Goal: Task Accomplishment & Management: Manage account settings

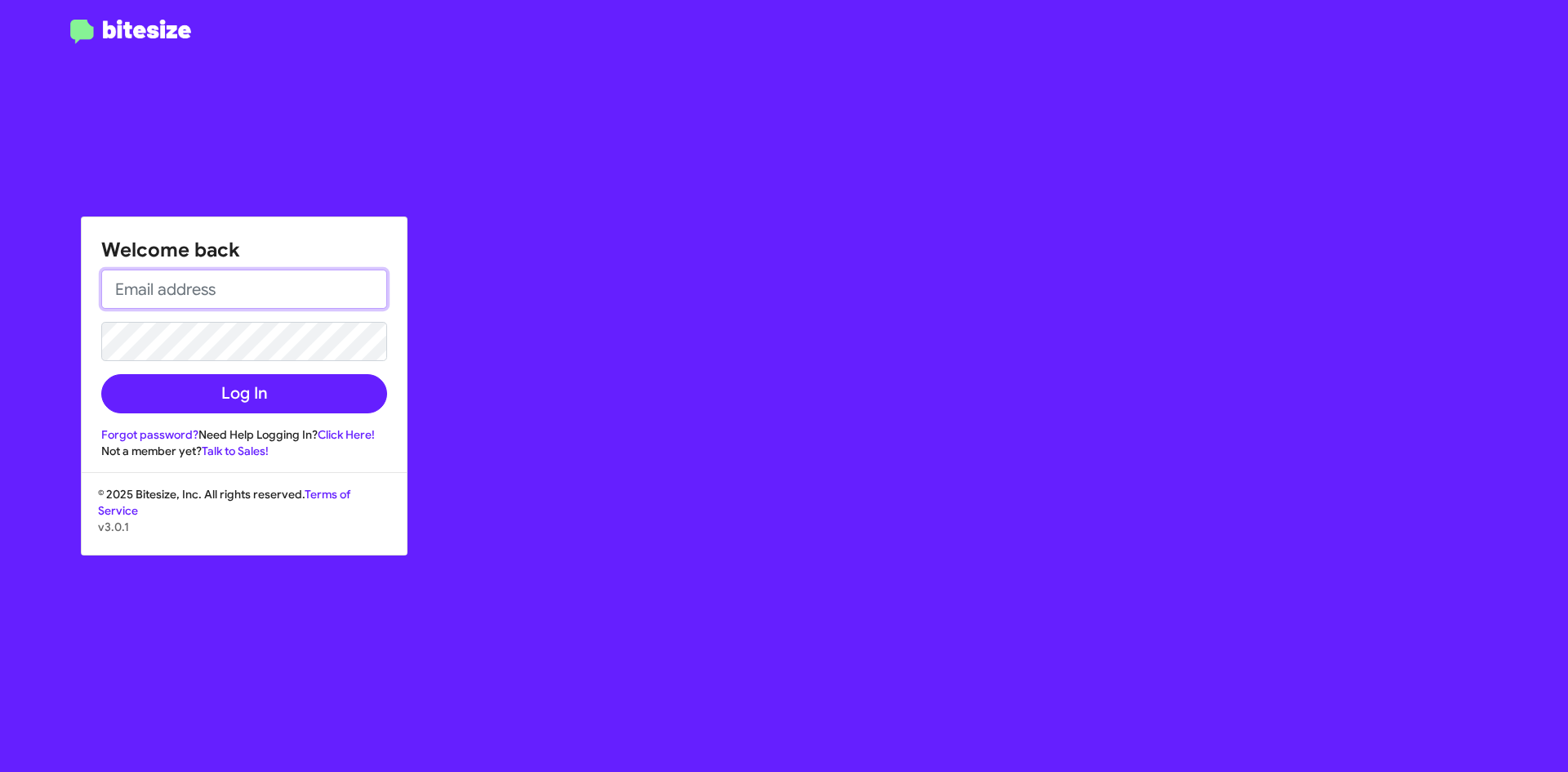
click at [208, 294] on input "email" at bounding box center [244, 289] width 286 height 39
type input "[EMAIL_ADDRESS][DOMAIN_NAME]"
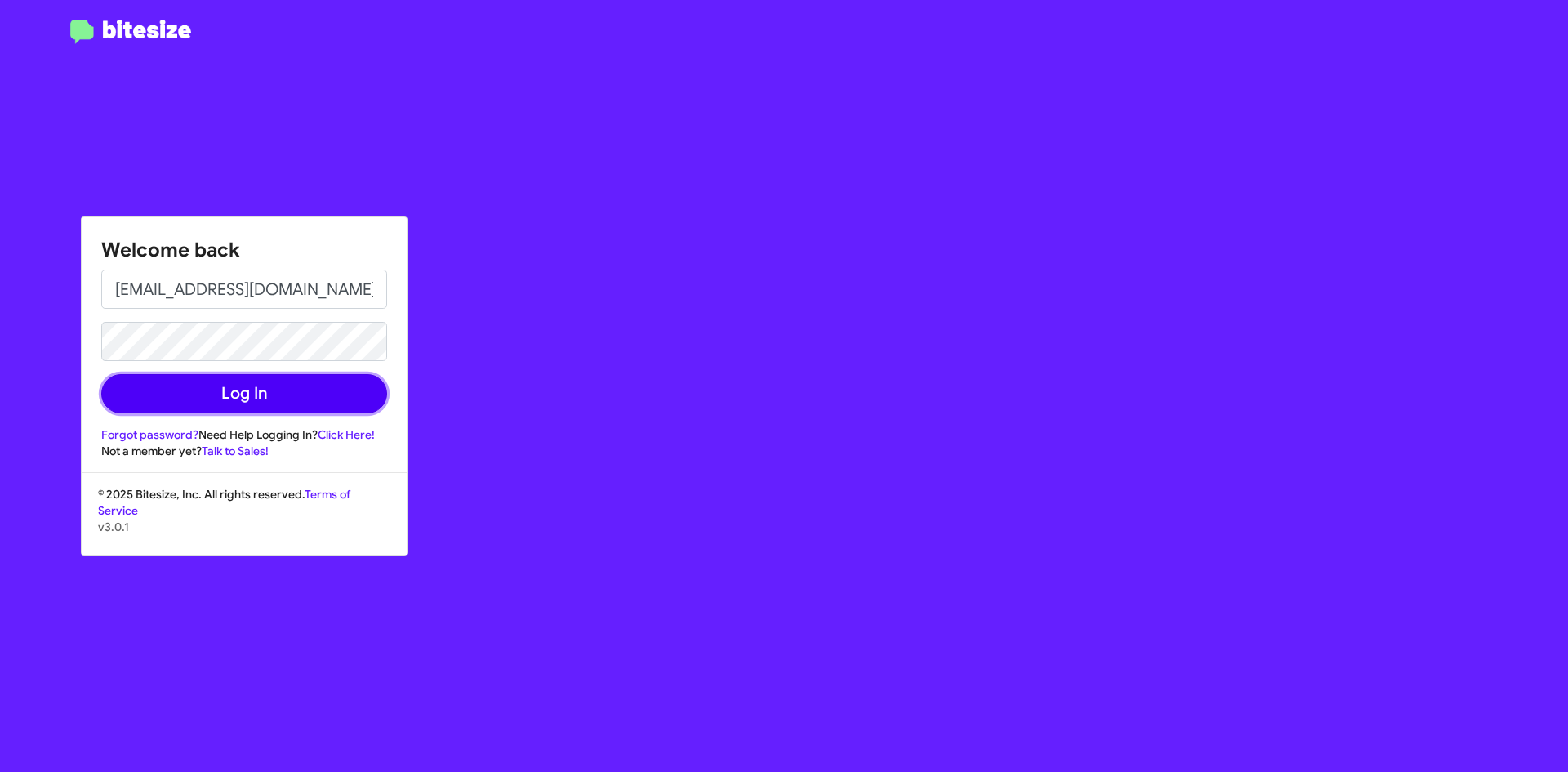
click at [243, 376] on button "Log In" at bounding box center [244, 394] width 286 height 39
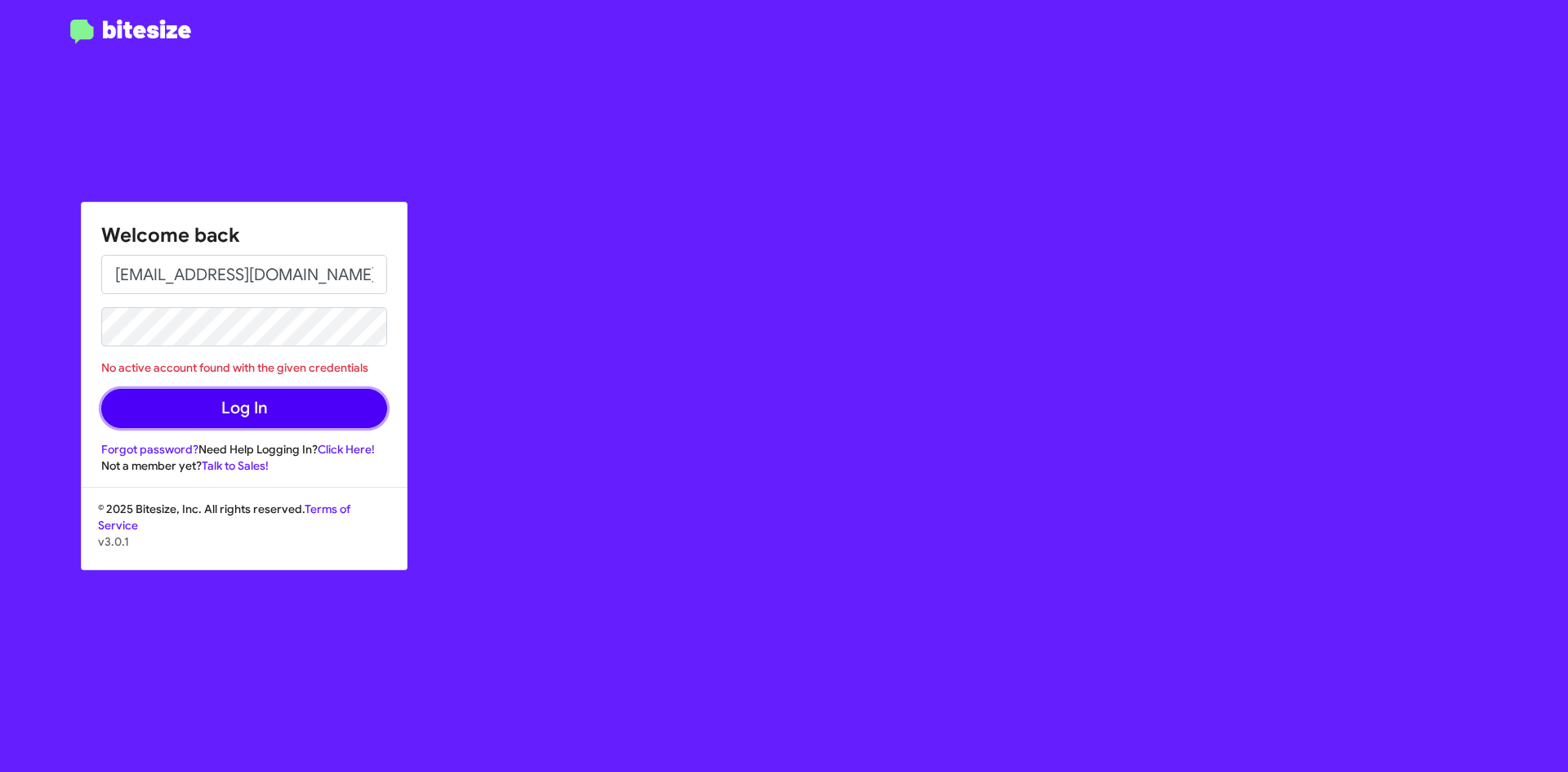
click at [238, 410] on button "Log In" at bounding box center [244, 408] width 286 height 39
click at [237, 410] on button "Log In" at bounding box center [244, 408] width 286 height 39
click at [267, 407] on button "Log In" at bounding box center [244, 408] width 286 height 39
click at [267, 401] on button "Log In" at bounding box center [244, 408] width 286 height 39
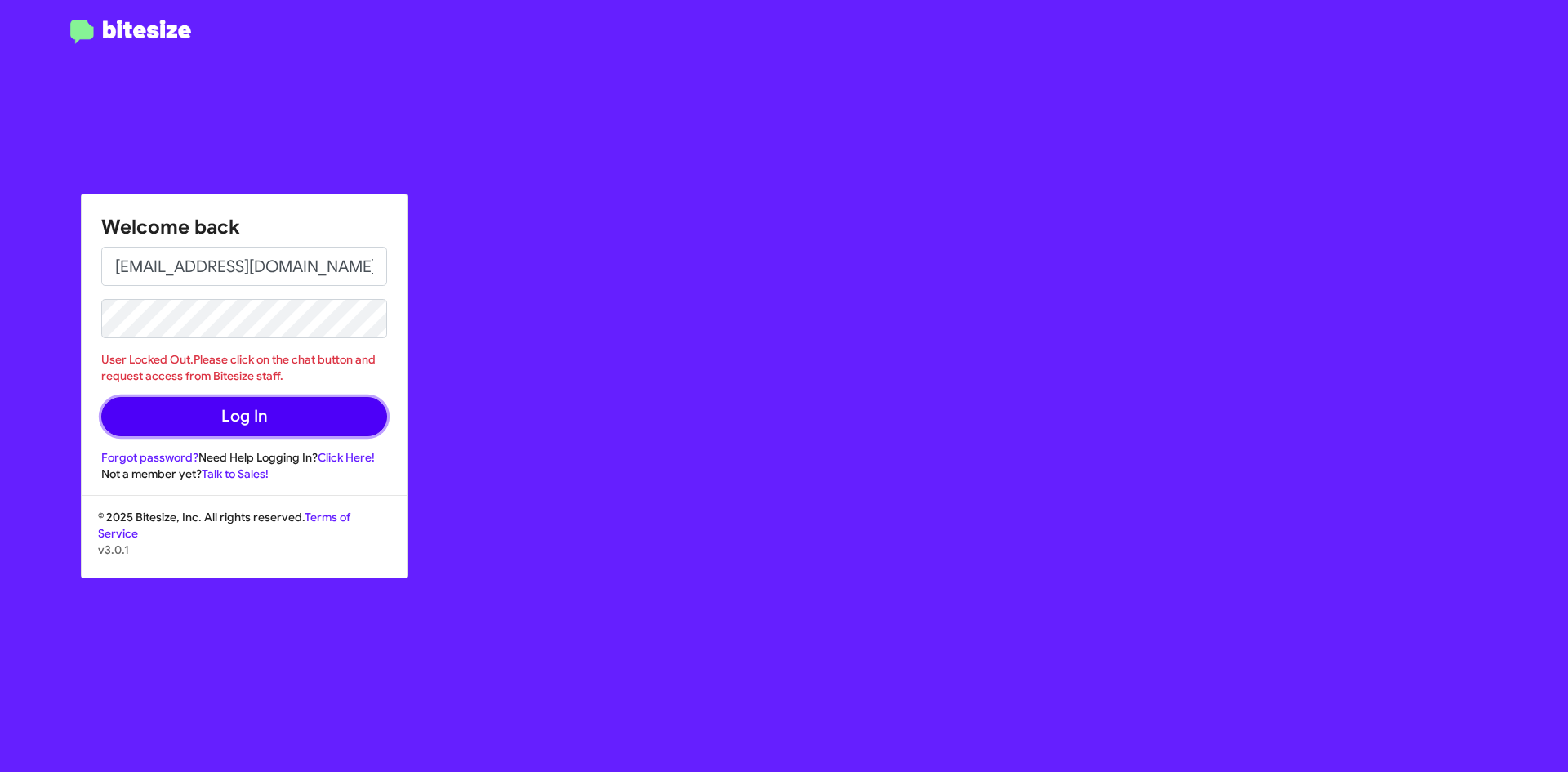
click at [302, 416] on button "Log In" at bounding box center [244, 417] width 286 height 39
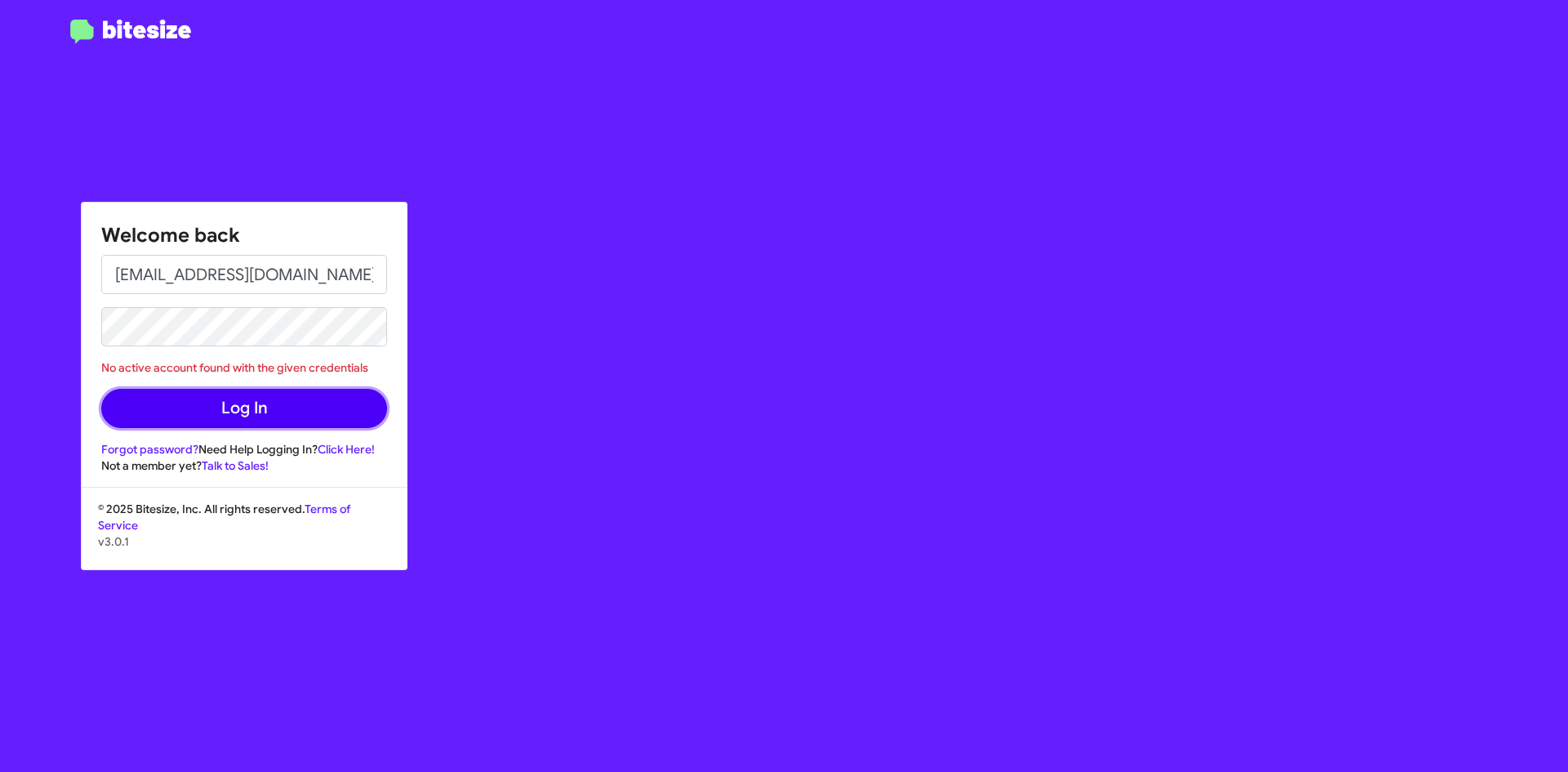
click at [302, 416] on button "Log In" at bounding box center [244, 408] width 286 height 39
click at [276, 405] on button "Log In" at bounding box center [244, 408] width 286 height 39
click at [264, 413] on button "Log In" at bounding box center [244, 408] width 286 height 39
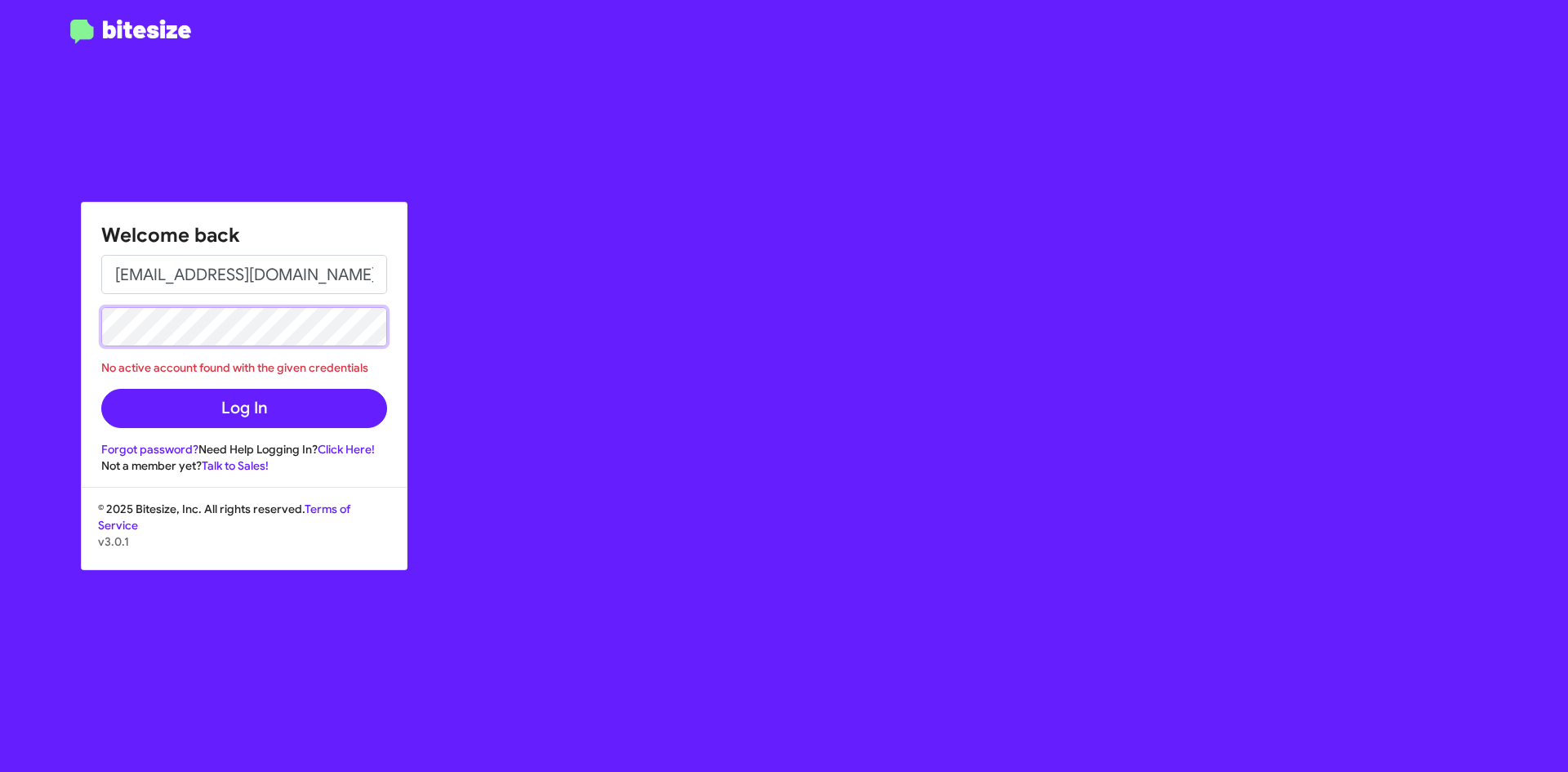
click at [101, 389] on button "Log In" at bounding box center [244, 408] width 286 height 39
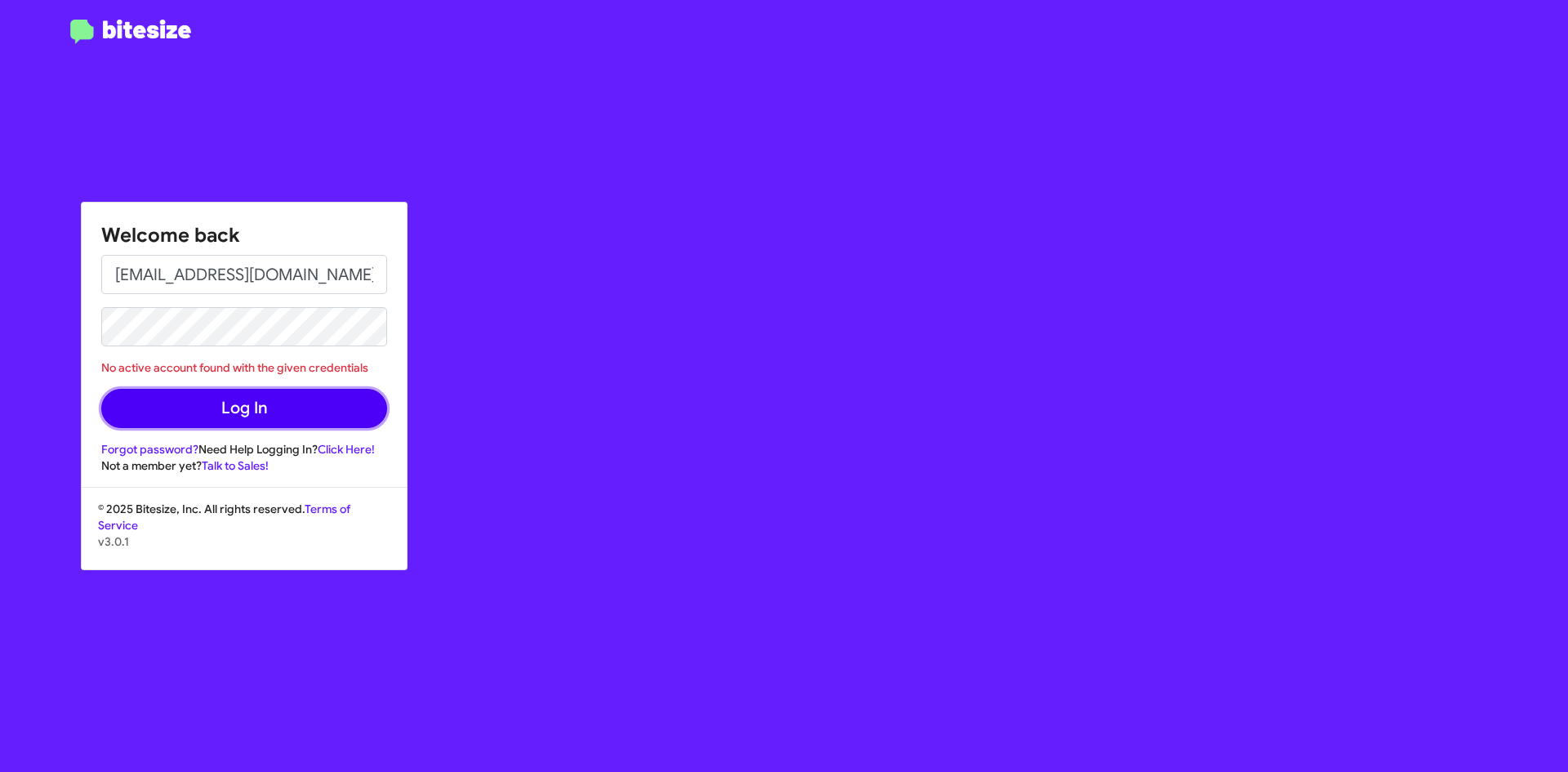
click at [160, 413] on button "Log In" at bounding box center [244, 408] width 286 height 39
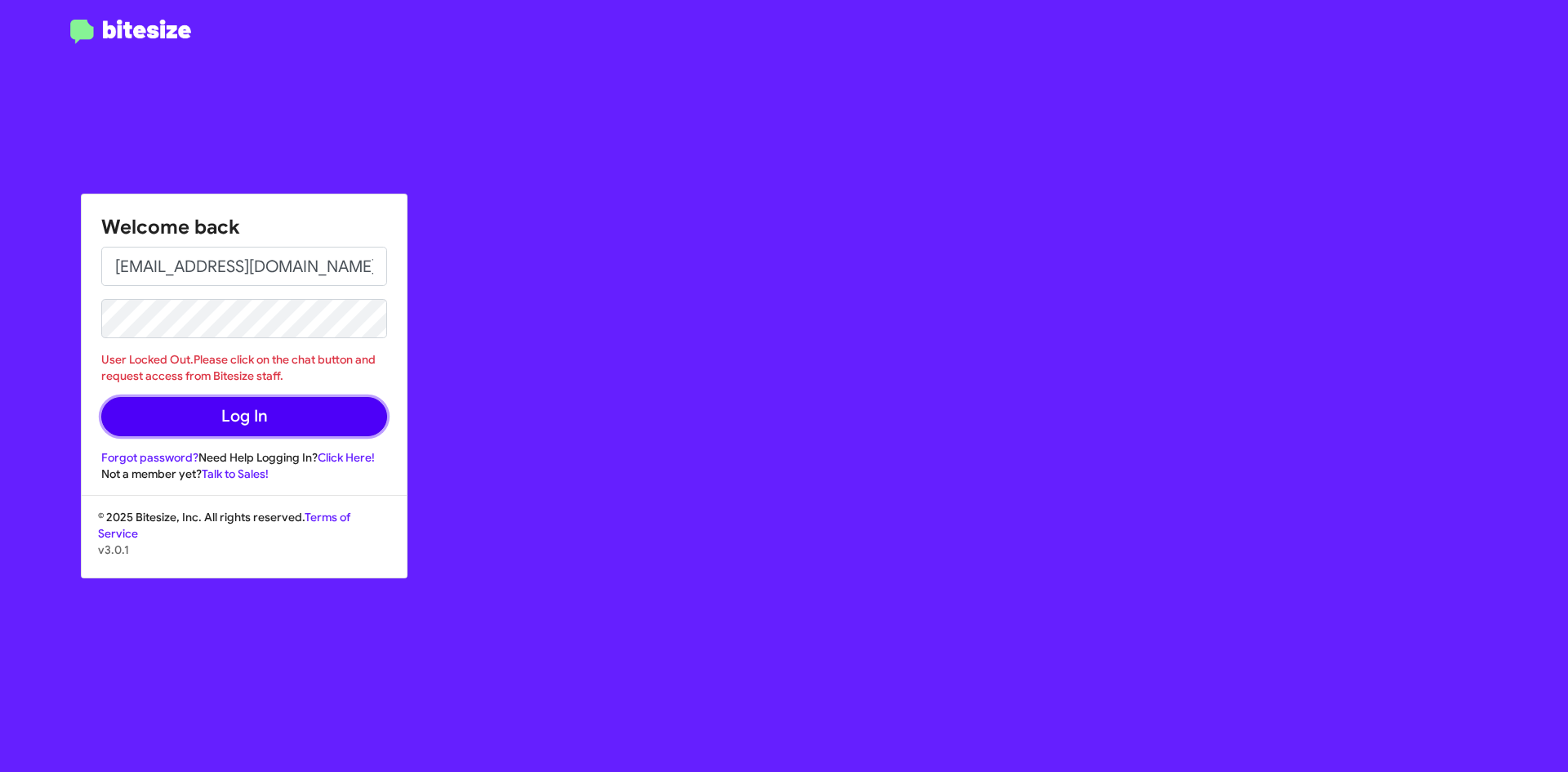
click at [169, 406] on button "Log In" at bounding box center [244, 417] width 286 height 39
click at [171, 413] on button "Log In" at bounding box center [244, 417] width 286 height 39
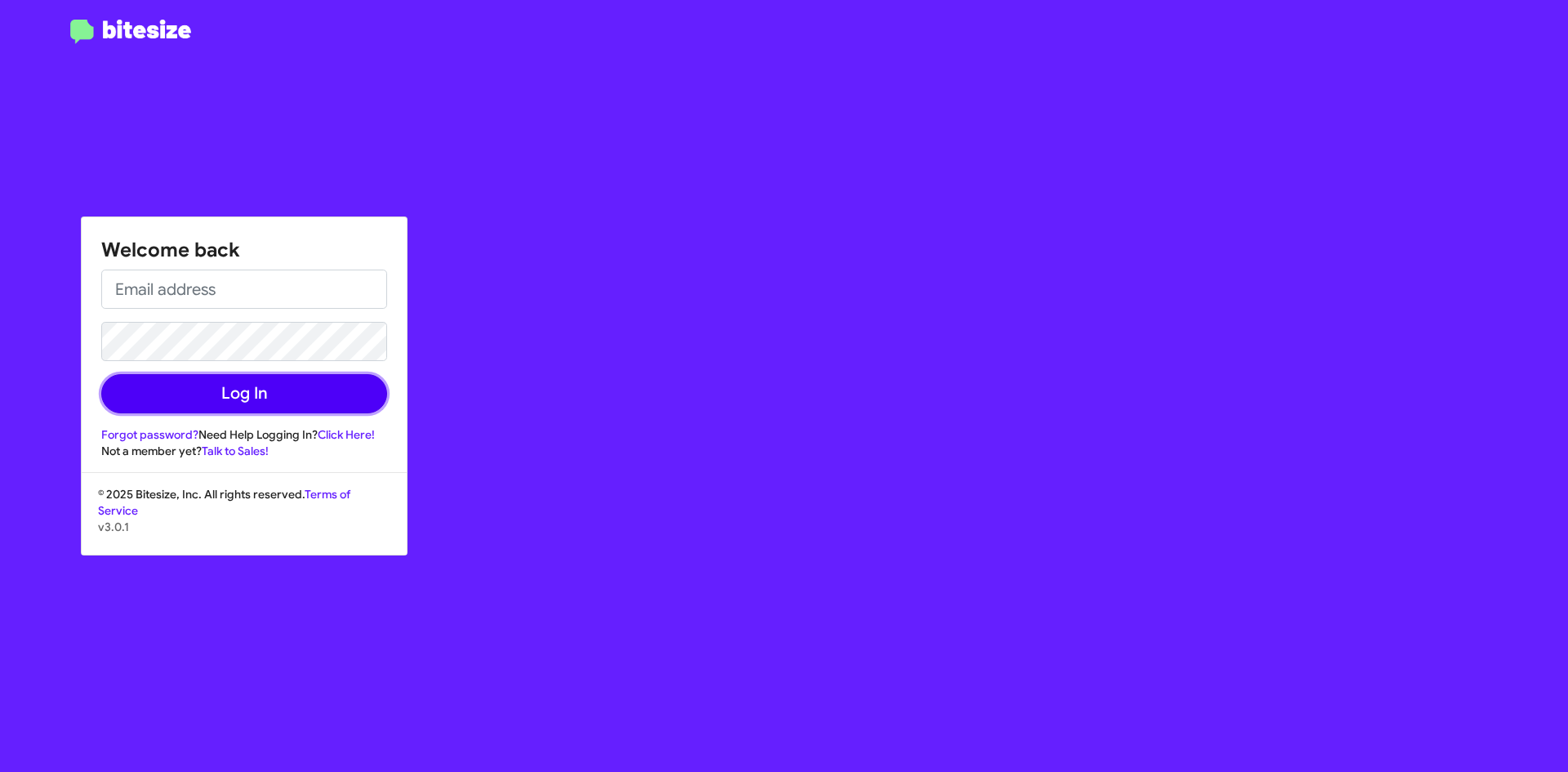
click at [262, 383] on button "Log In" at bounding box center [244, 394] width 286 height 39
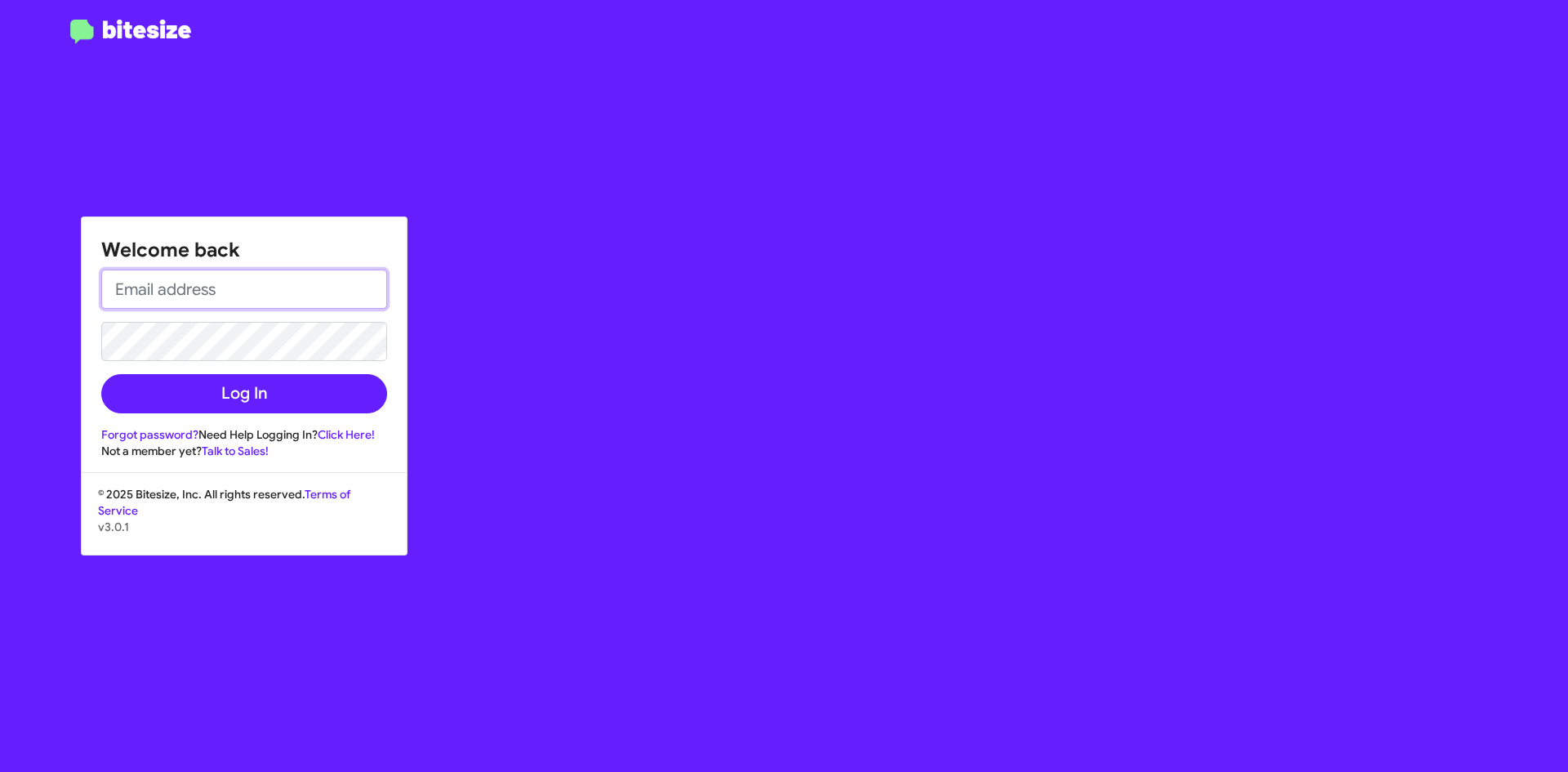
click at [203, 294] on input "email" at bounding box center [244, 289] width 286 height 39
type input "[EMAIL_ADDRESS][DOMAIN_NAME]"
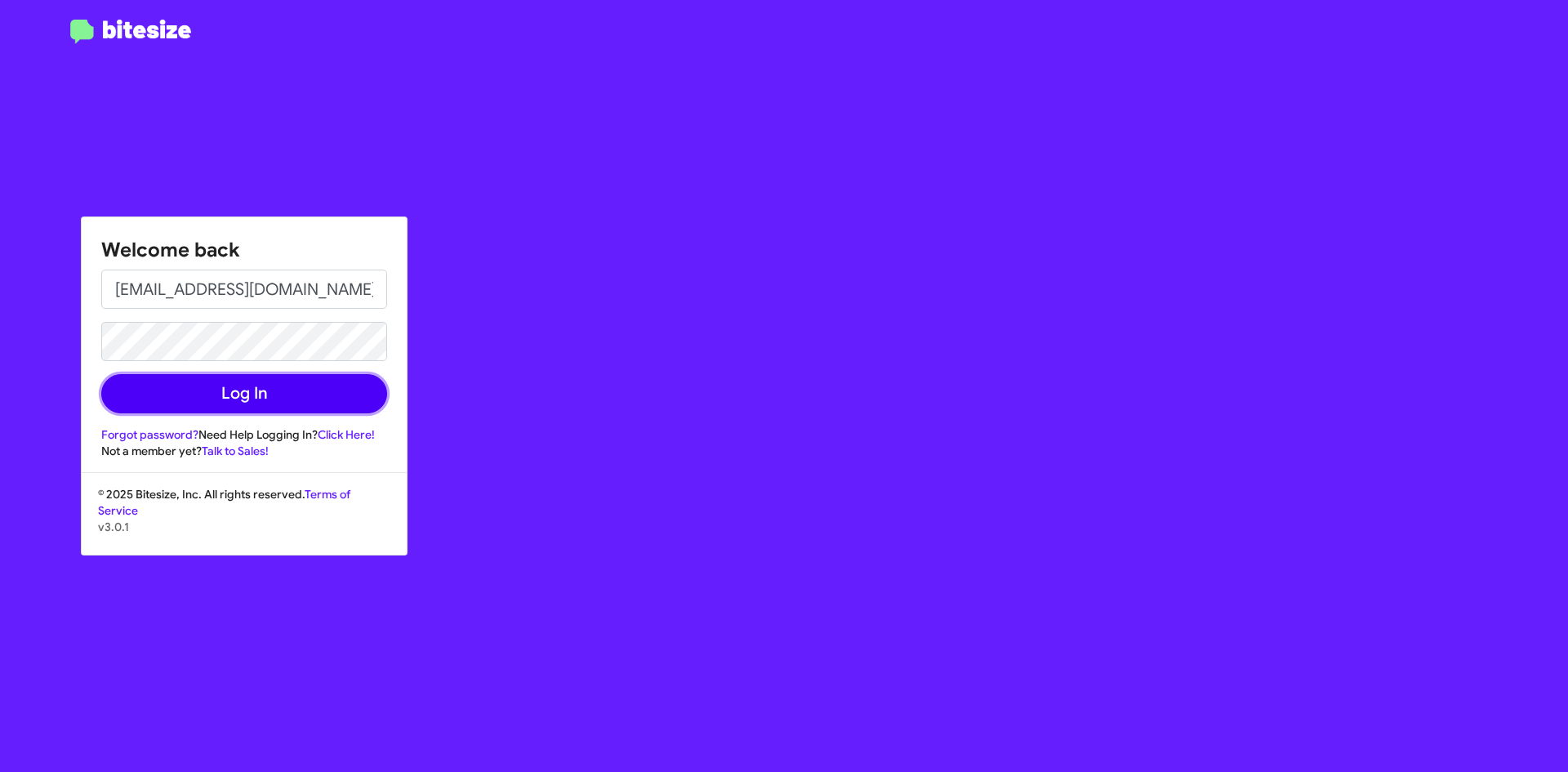
click at [145, 406] on button "Log In" at bounding box center [244, 394] width 286 height 39
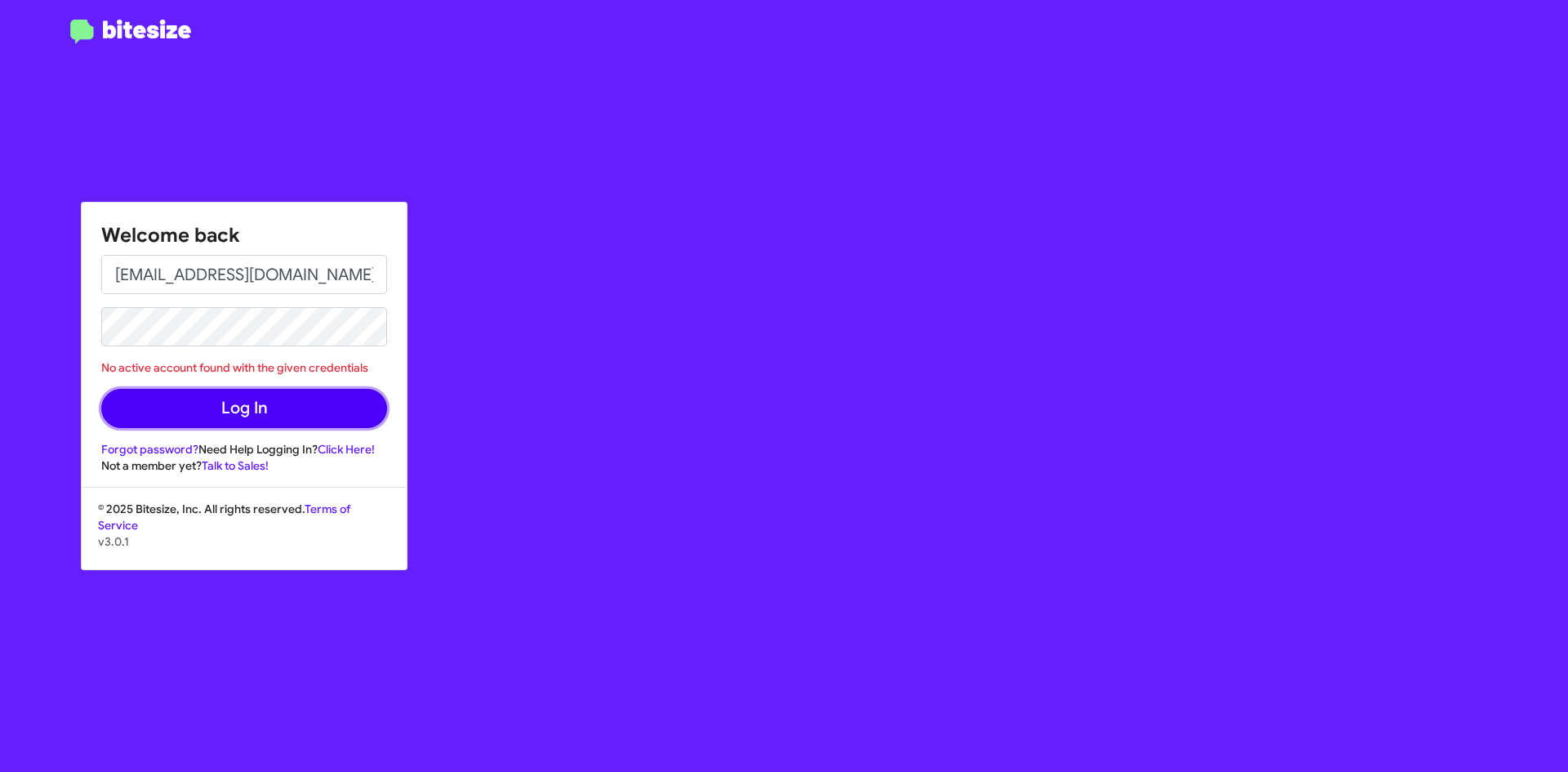
click at [166, 400] on button "Log In" at bounding box center [244, 408] width 286 height 39
click at [219, 409] on button "Log In" at bounding box center [244, 408] width 286 height 39
click at [148, 421] on button "Log In" at bounding box center [244, 408] width 286 height 39
click at [159, 403] on button "Log In" at bounding box center [244, 408] width 286 height 39
click at [223, 424] on button "Log In" at bounding box center [244, 408] width 286 height 39
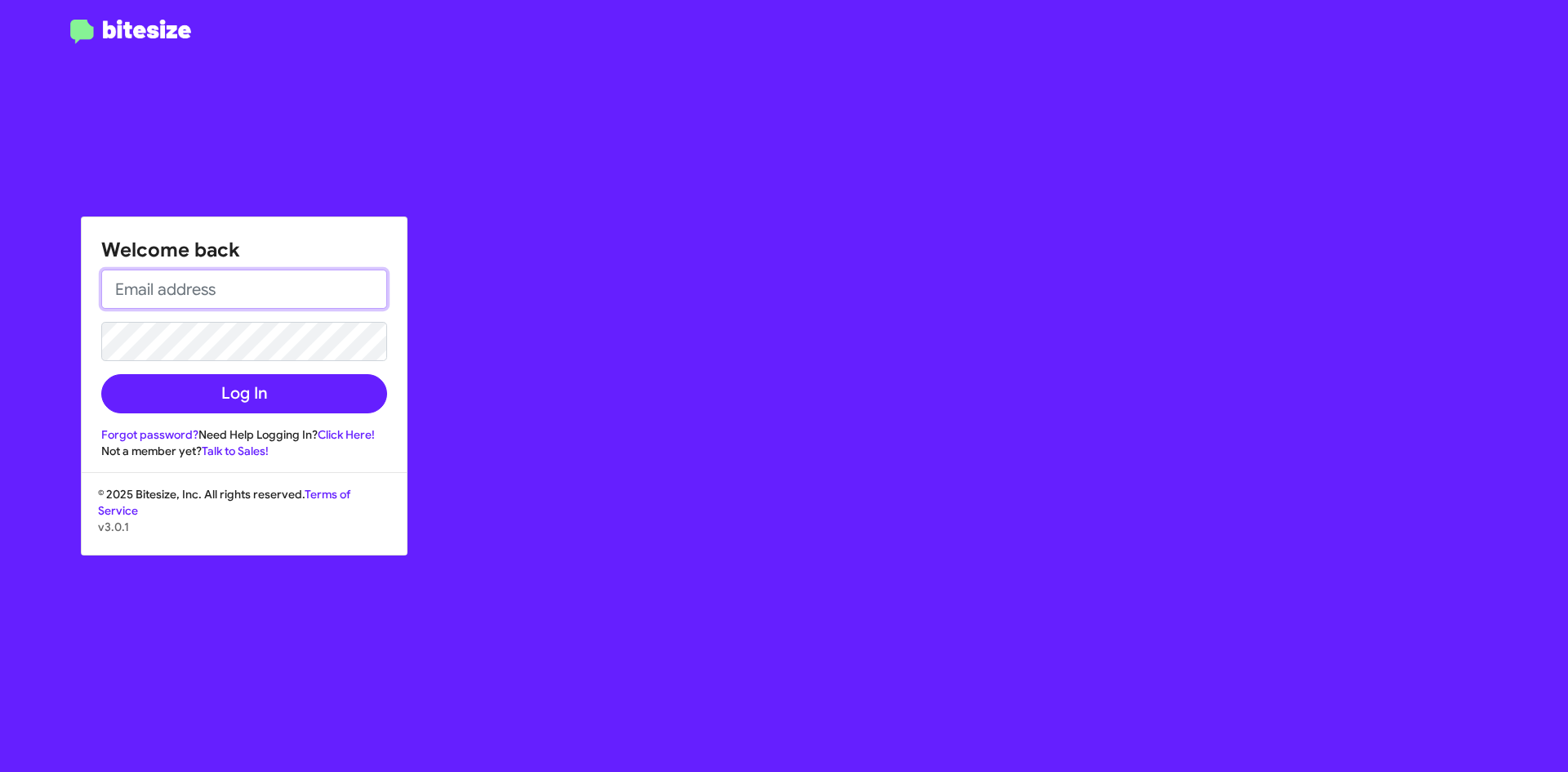
click at [205, 293] on input "email" at bounding box center [244, 289] width 286 height 39
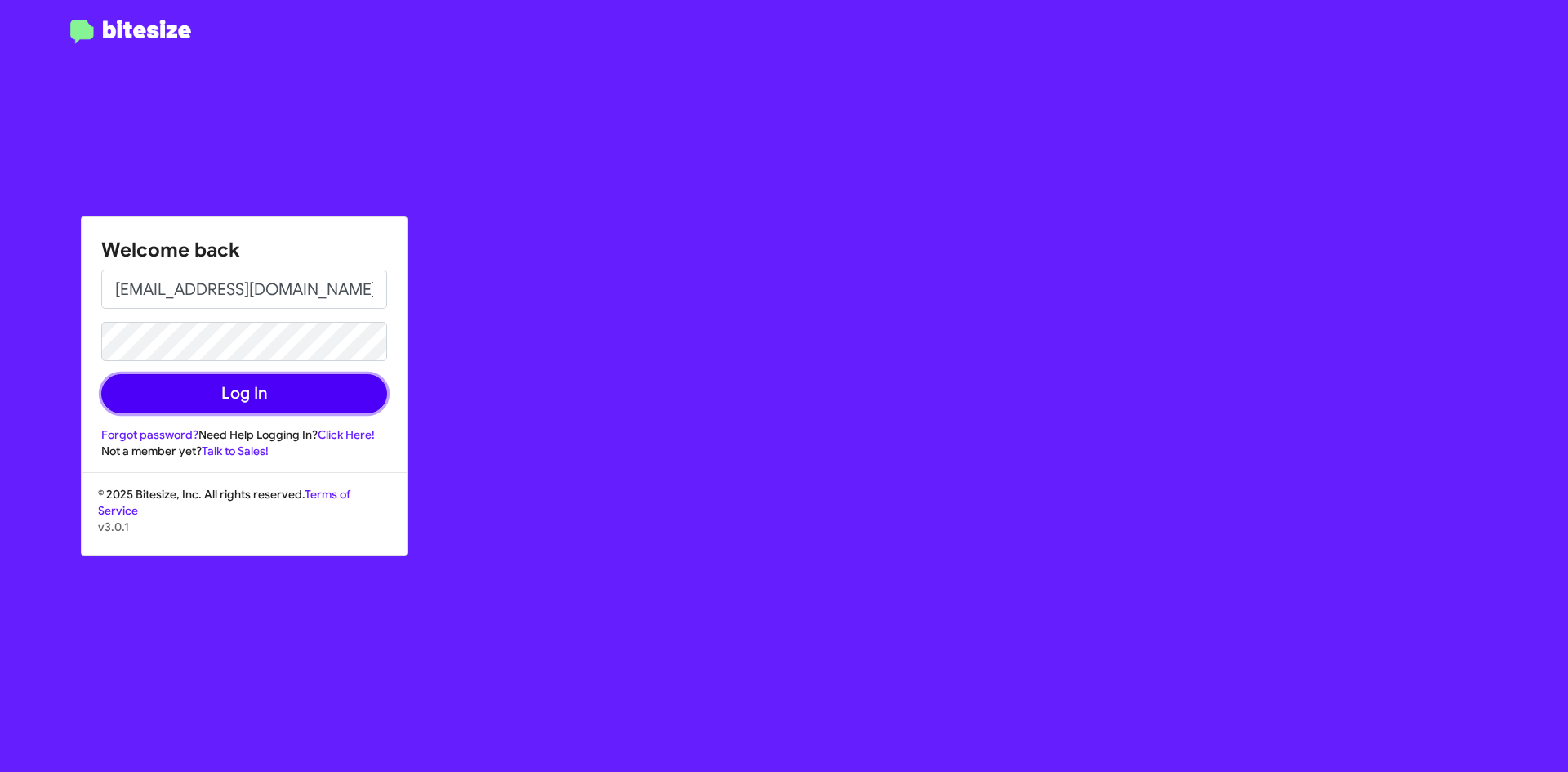
click at [152, 389] on button "Log In" at bounding box center [244, 394] width 286 height 39
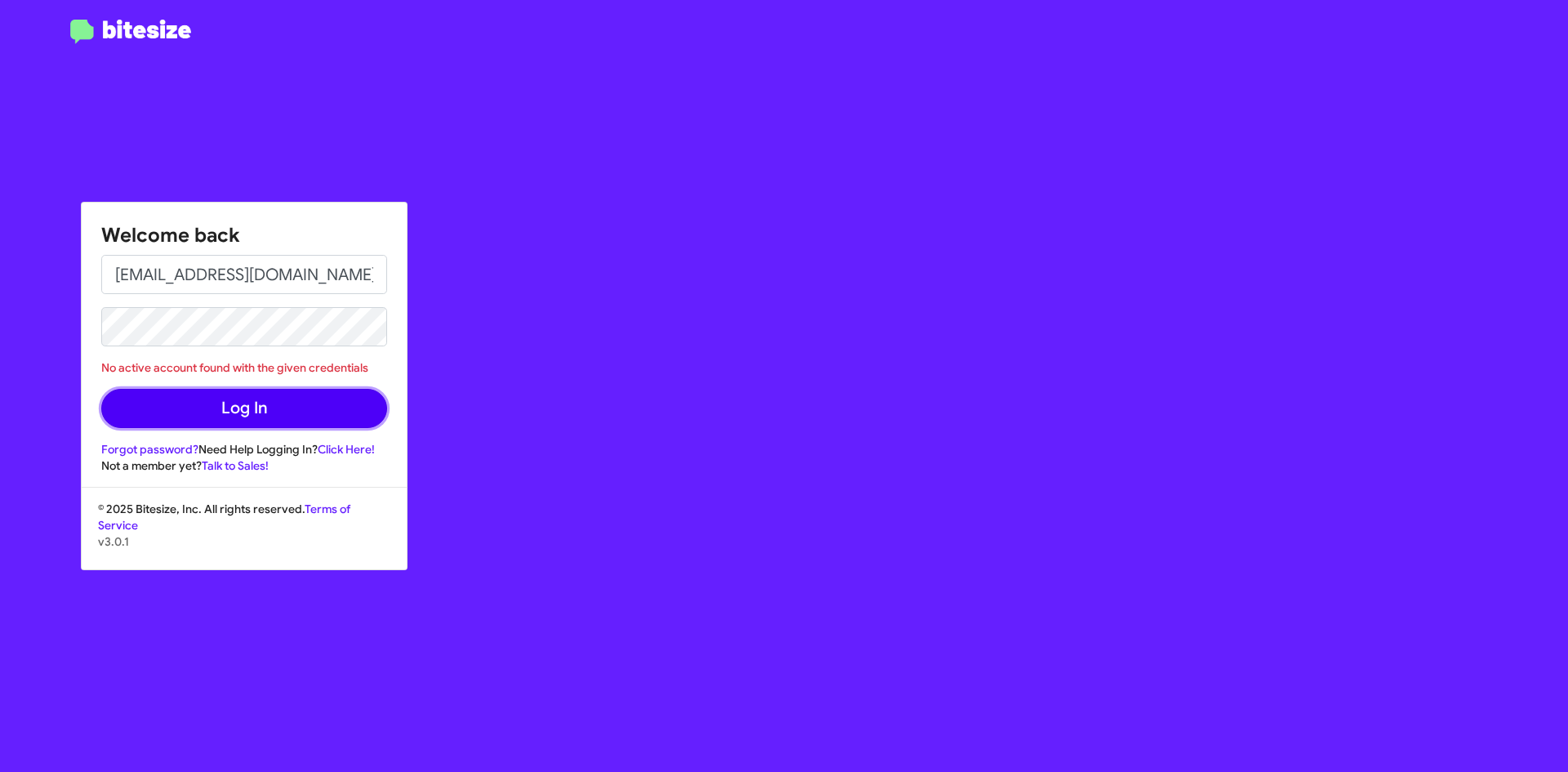
click at [256, 402] on button "Log In" at bounding box center [244, 408] width 286 height 39
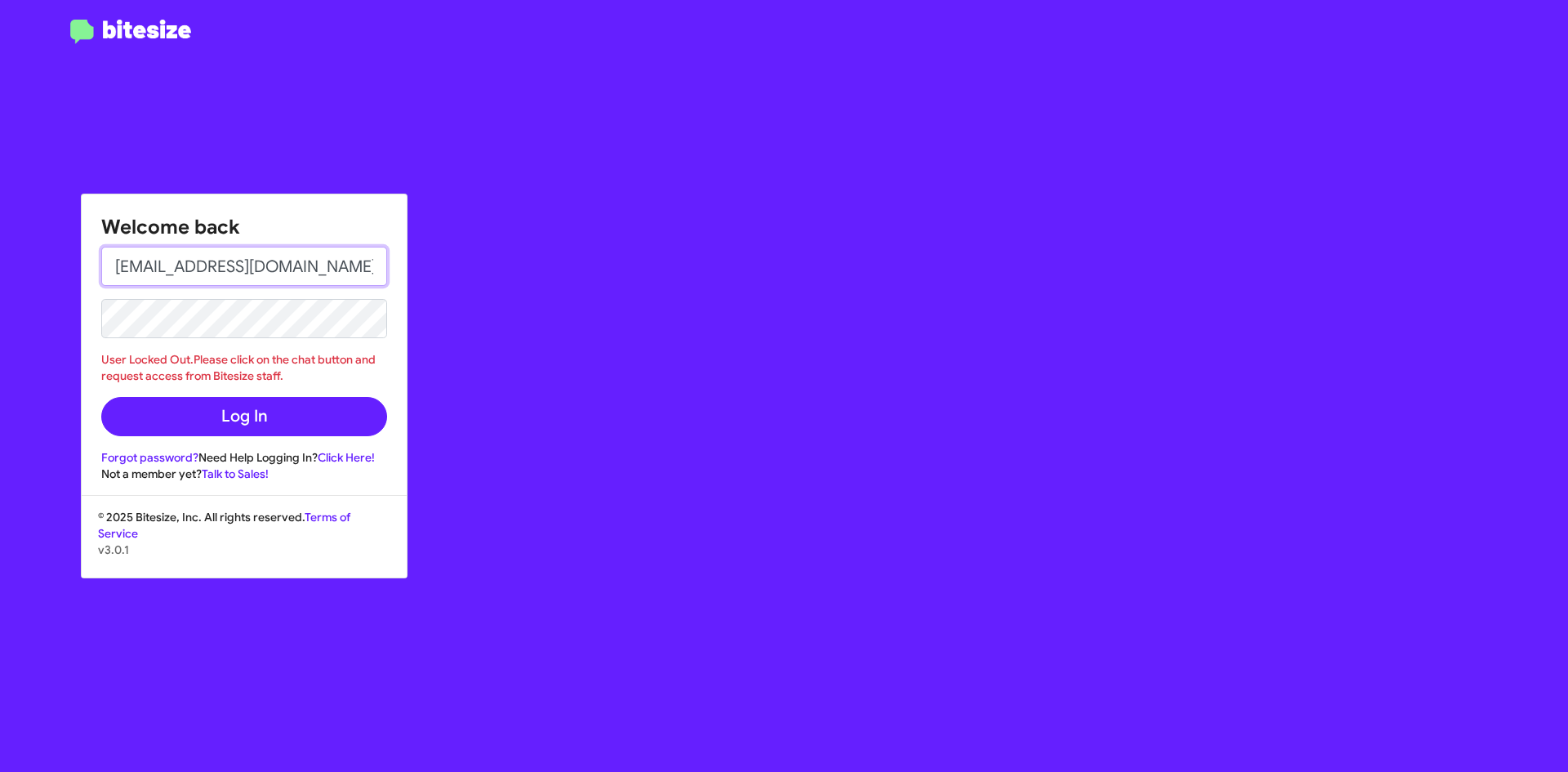
click at [379, 270] on input "[EMAIL_ADDRESS][DOMAIN_NAME]" at bounding box center [244, 266] width 286 height 39
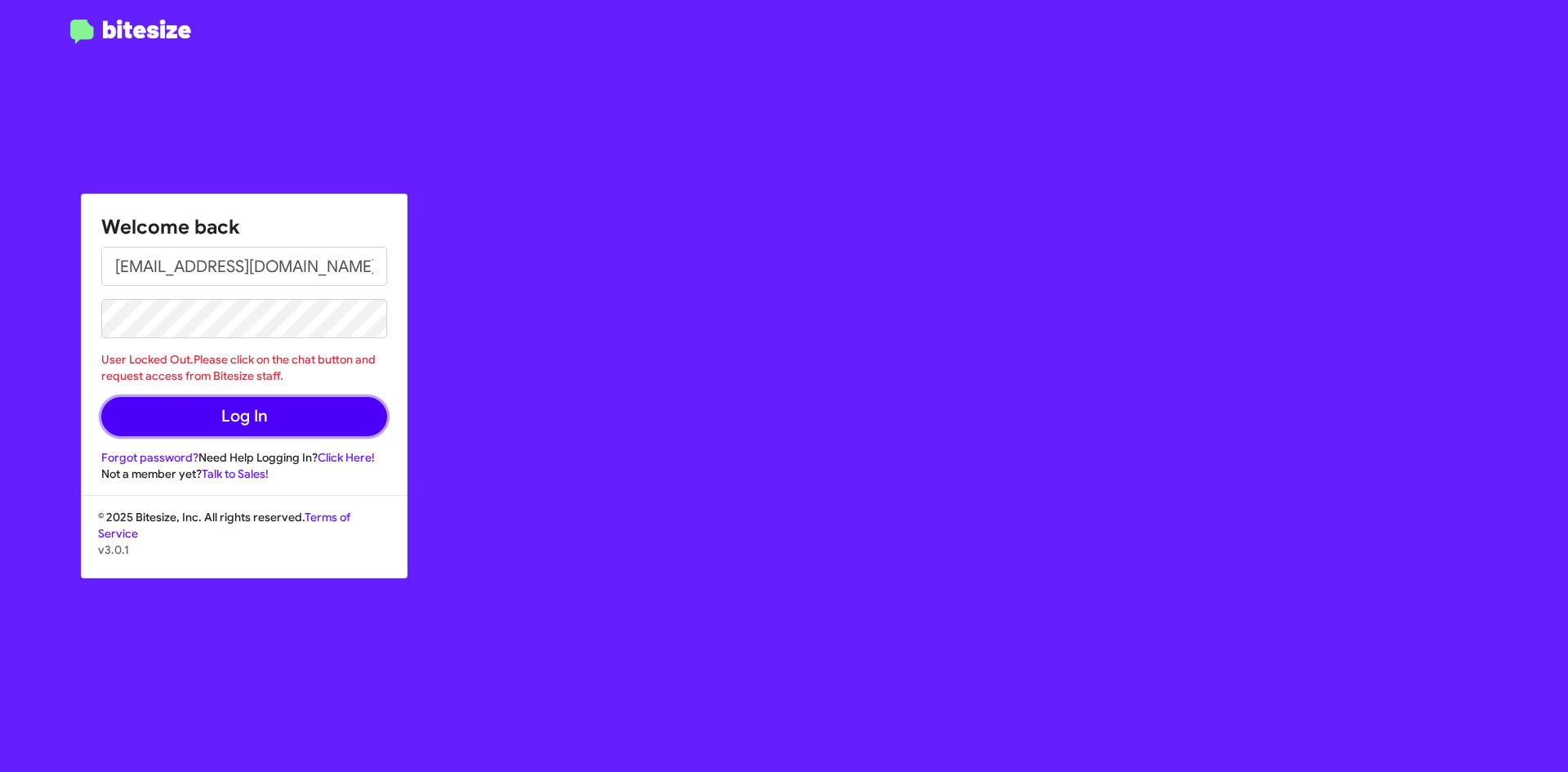
click at [243, 412] on button "Log In" at bounding box center [244, 417] width 286 height 39
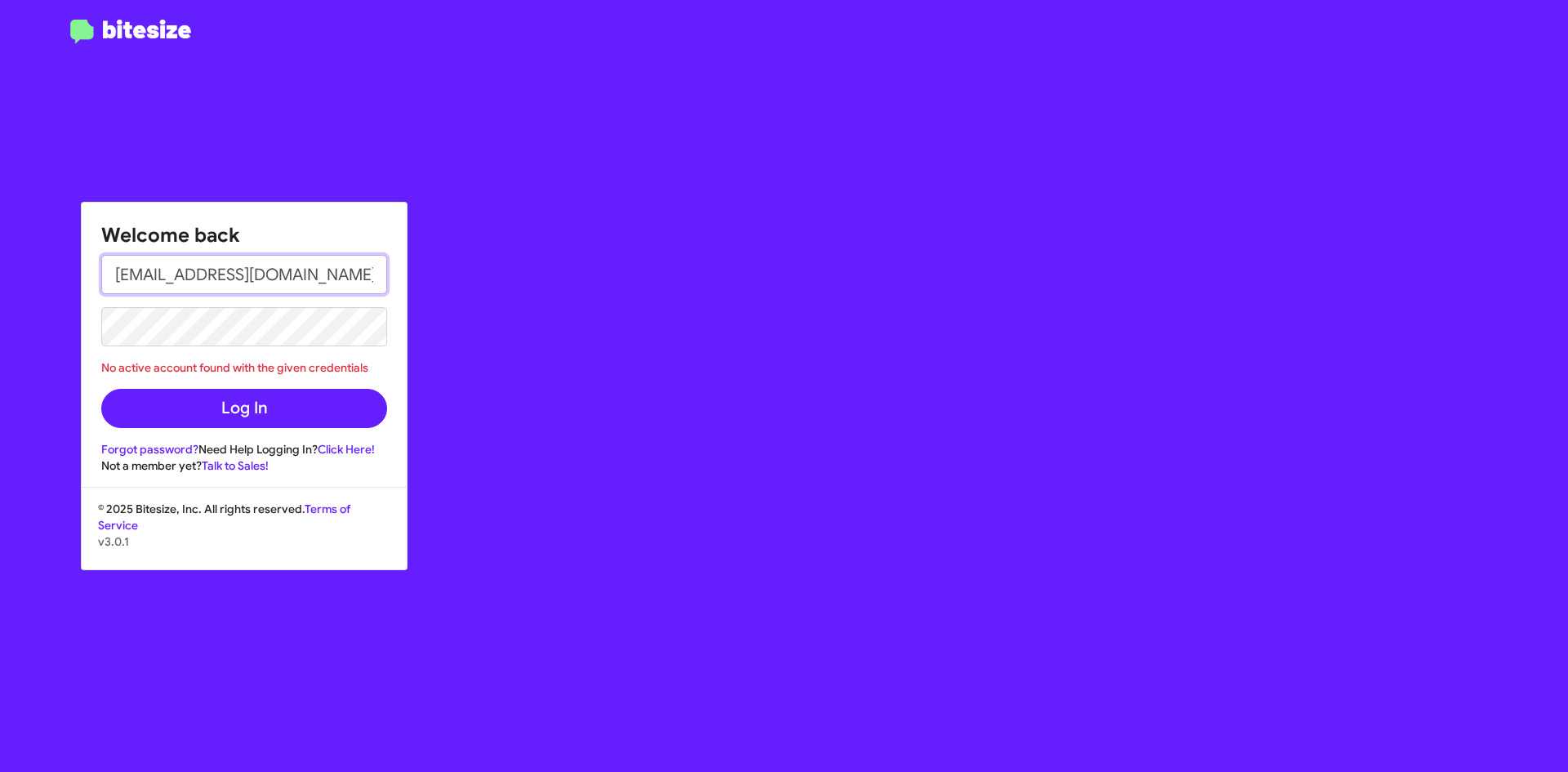
click at [245, 276] on input "[EMAIL_ADDRESS][DOMAIN_NAME]" at bounding box center [244, 275] width 286 height 39
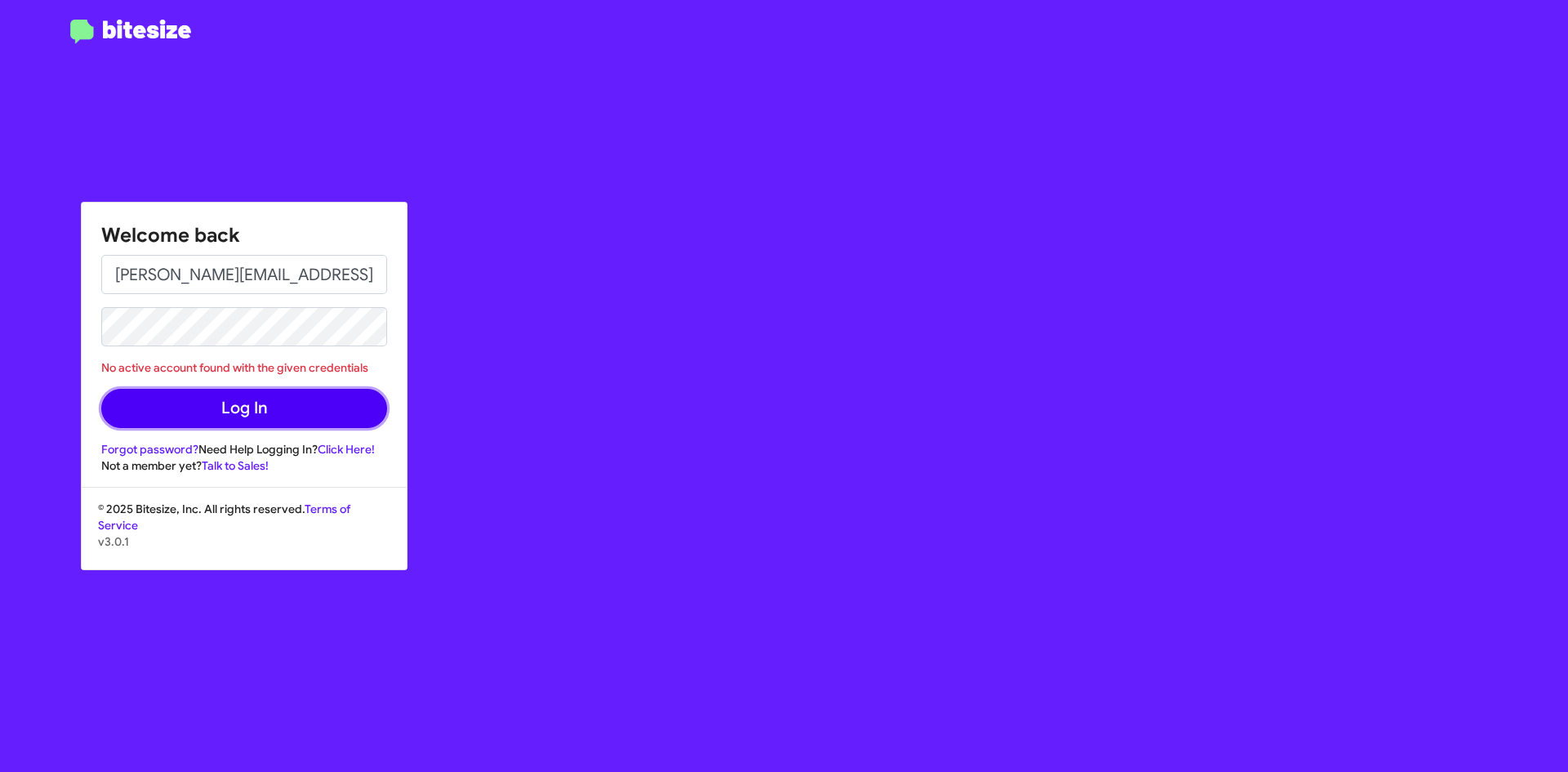
click at [242, 403] on button "Log In" at bounding box center [244, 408] width 286 height 39
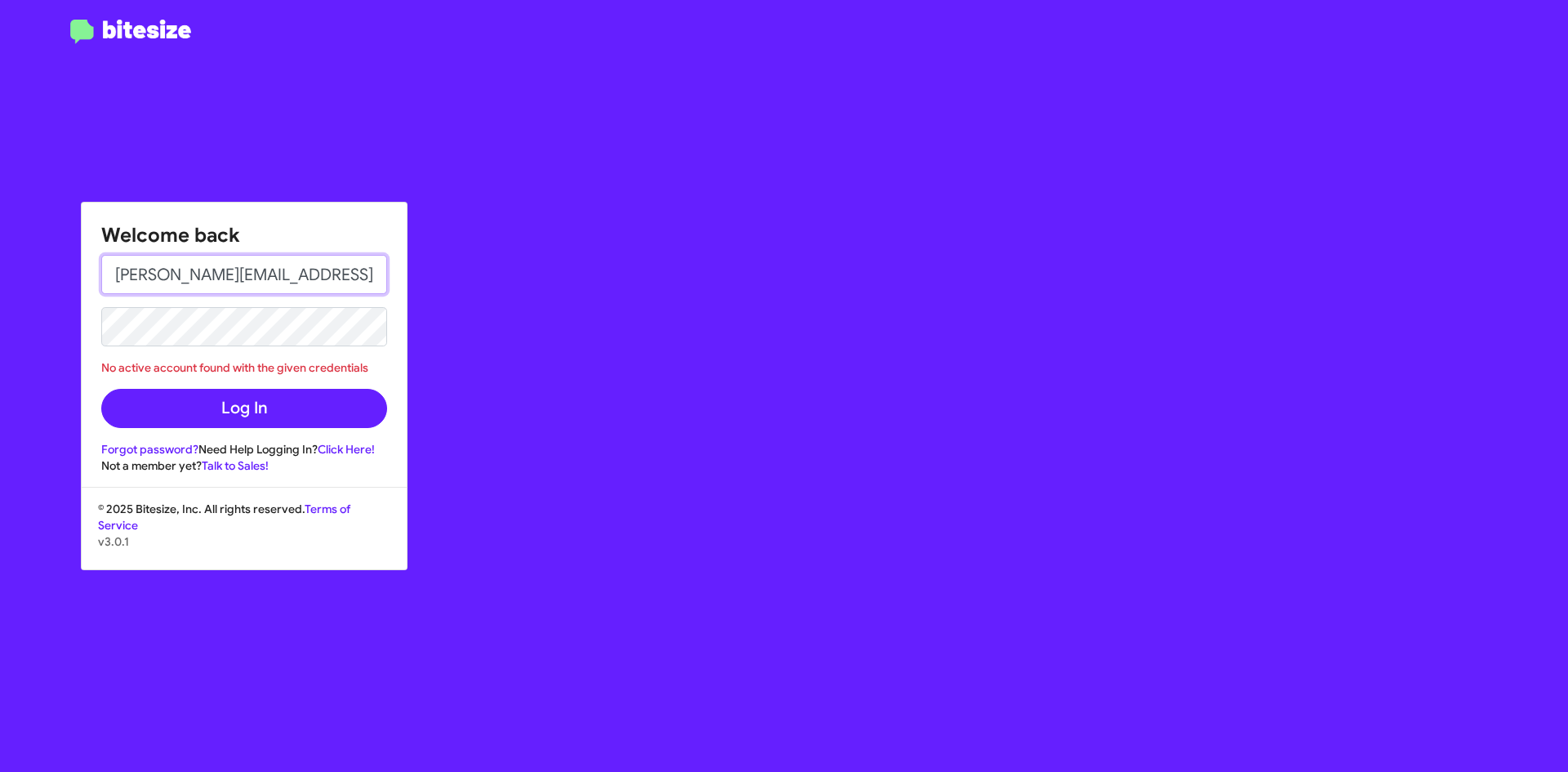
click at [319, 275] on input "CHUCK@ADAMSJEEP.COM" at bounding box center [244, 275] width 286 height 39
type input "C"
type input "Chuck@adamsjeep.com"
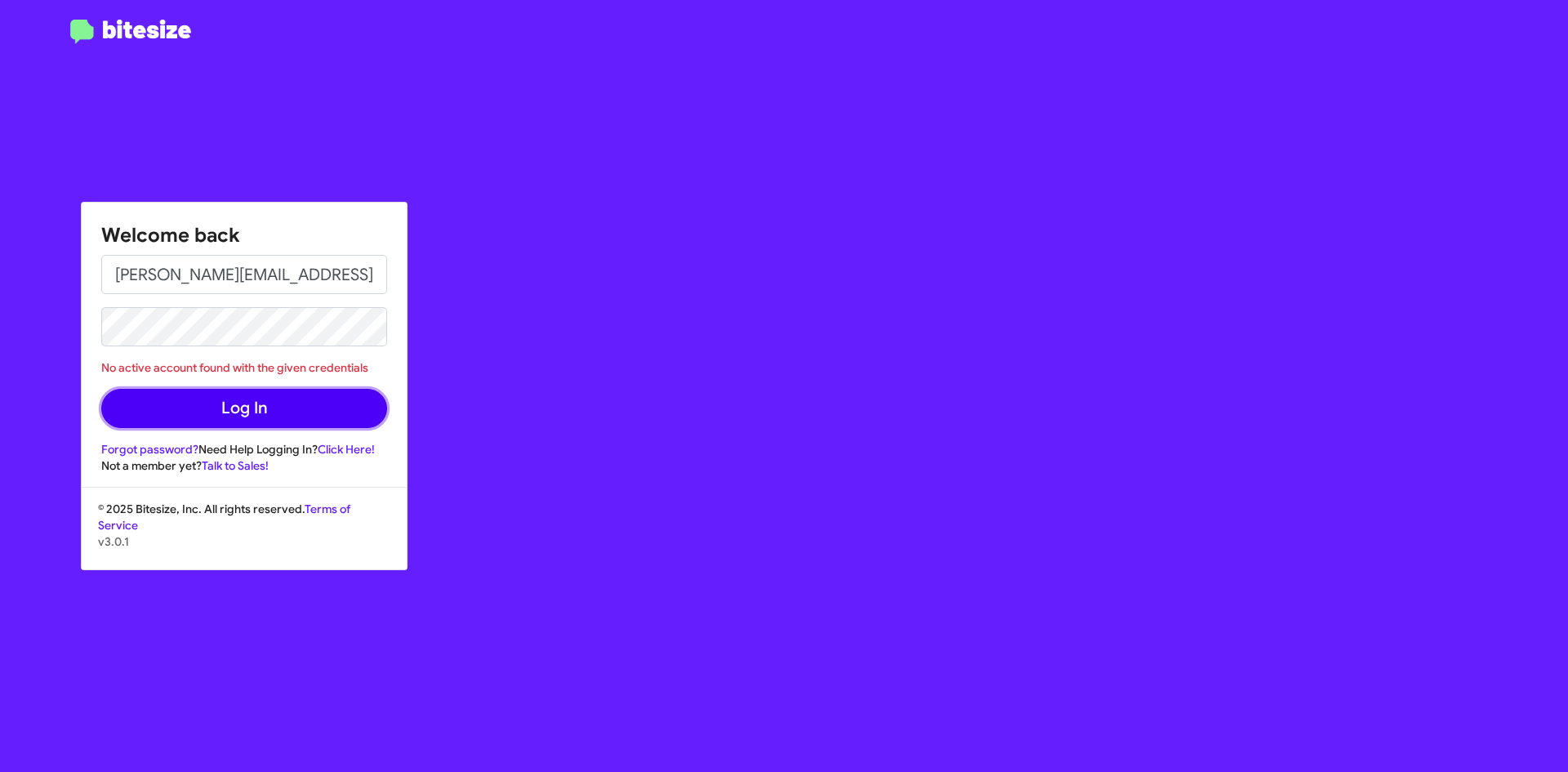
click at [246, 412] on button "Log In" at bounding box center [244, 408] width 286 height 39
click at [222, 412] on button "Log In" at bounding box center [244, 408] width 286 height 39
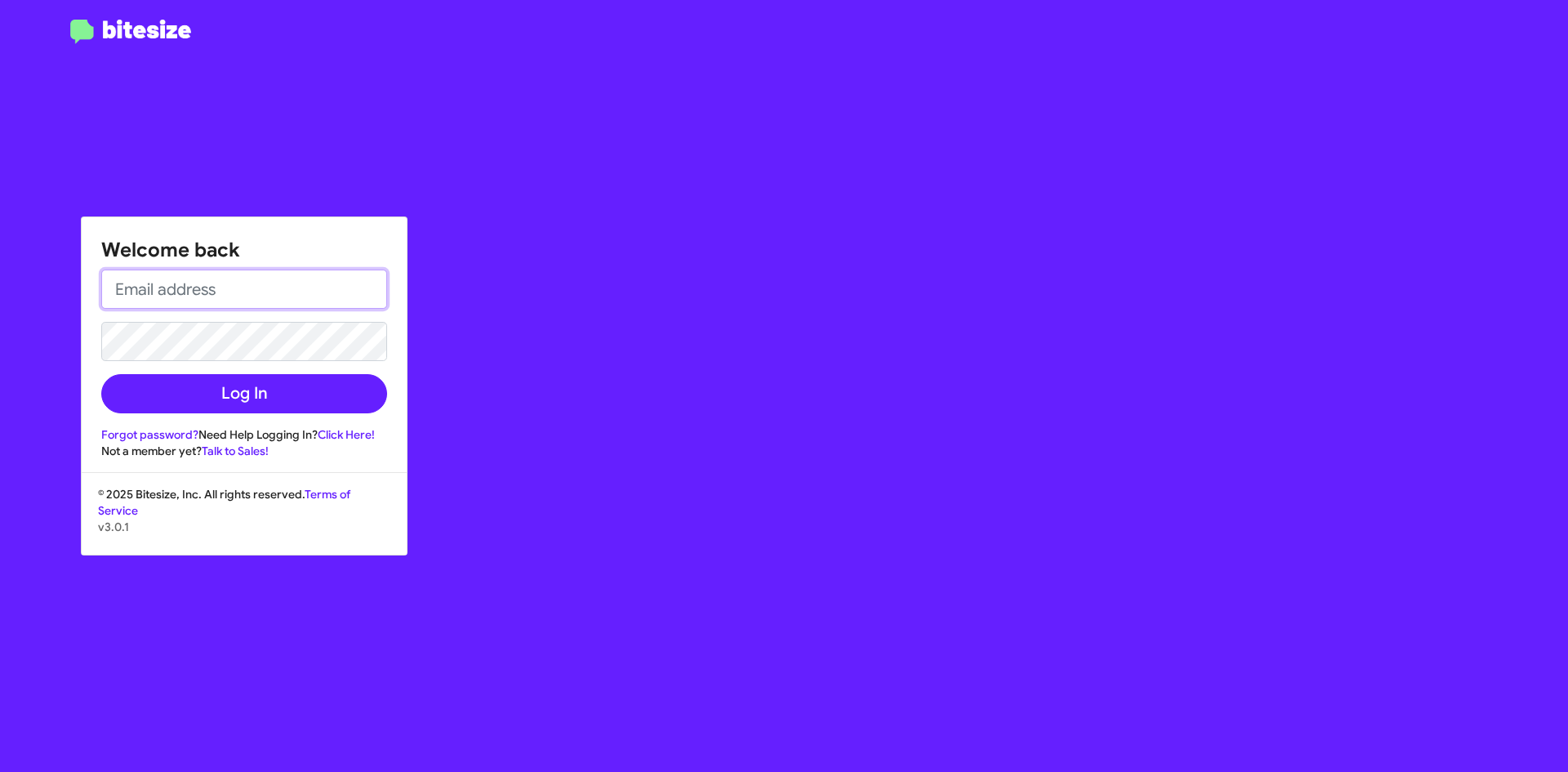
click at [213, 283] on input "email" at bounding box center [244, 289] width 286 height 39
type input "[PERSON_NAME][EMAIL_ADDRESS][DOMAIN_NAME]"
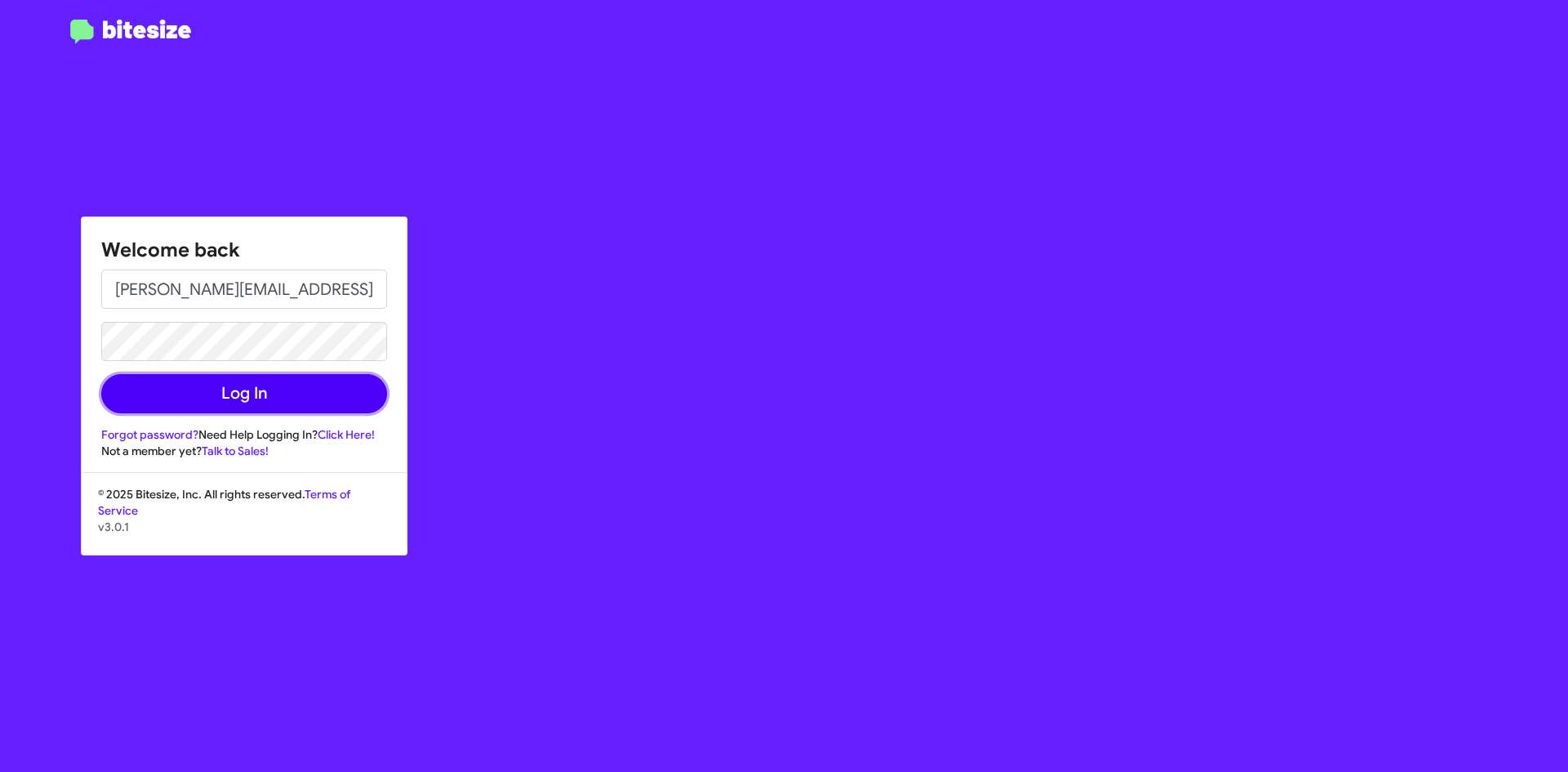
click at [235, 401] on button "Log In" at bounding box center [244, 394] width 286 height 39
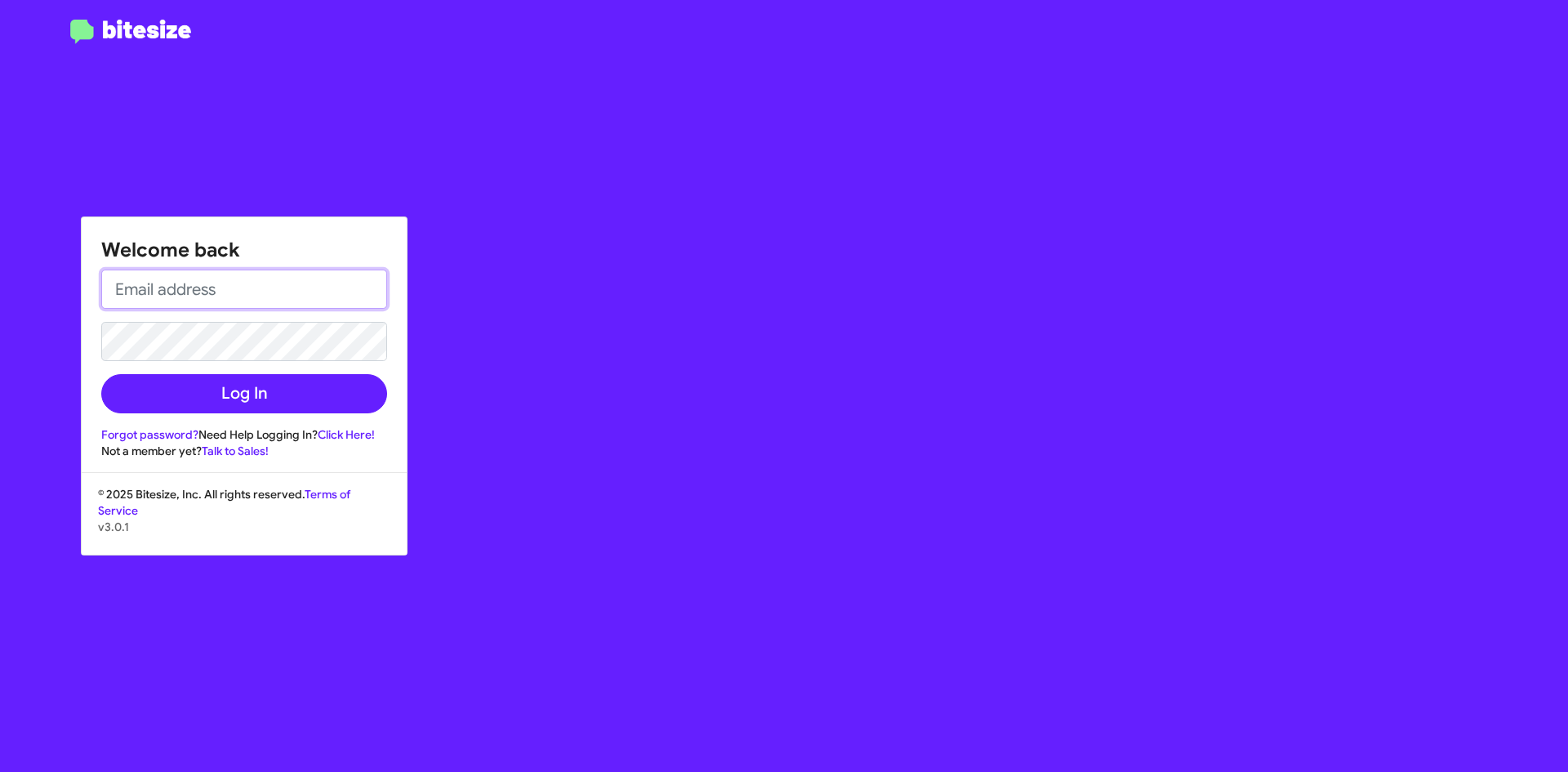
click at [157, 284] on input "email" at bounding box center [244, 289] width 286 height 39
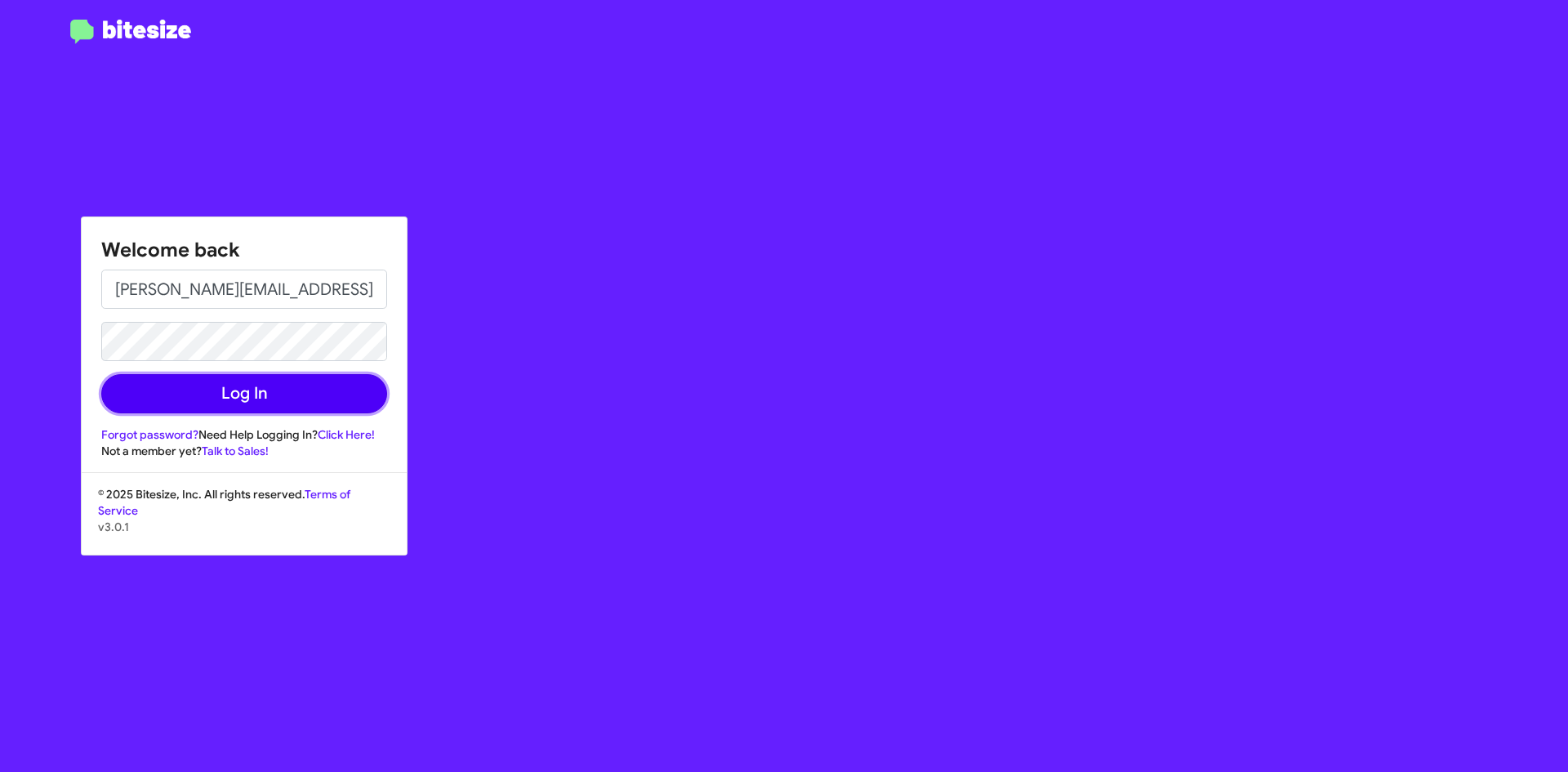
click at [217, 385] on button "Log In" at bounding box center [244, 394] width 286 height 39
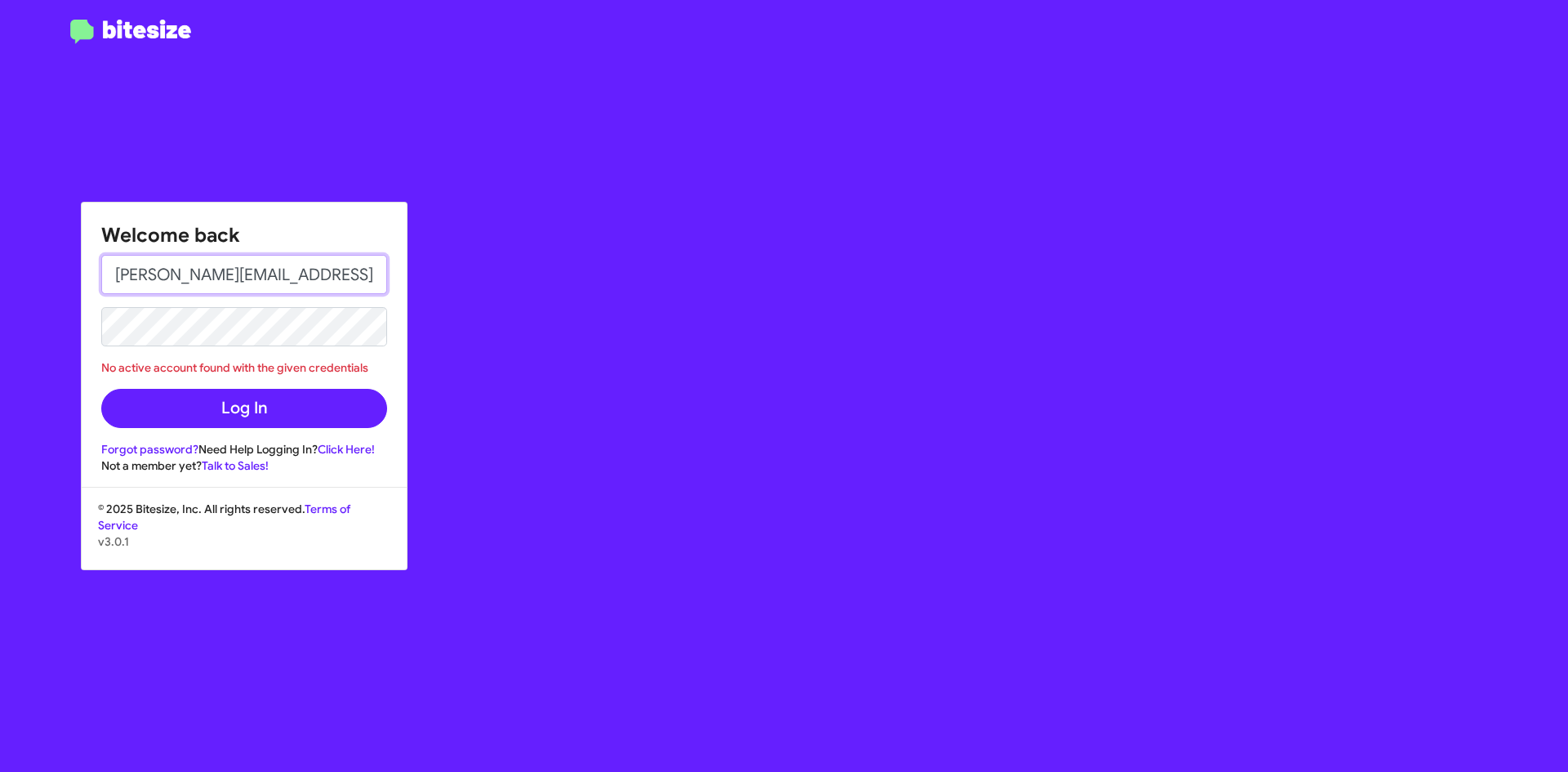
click at [126, 271] on input "Chuck@adamsjeep.com" at bounding box center [244, 275] width 286 height 39
type input "chuck@adamsjeep.com"
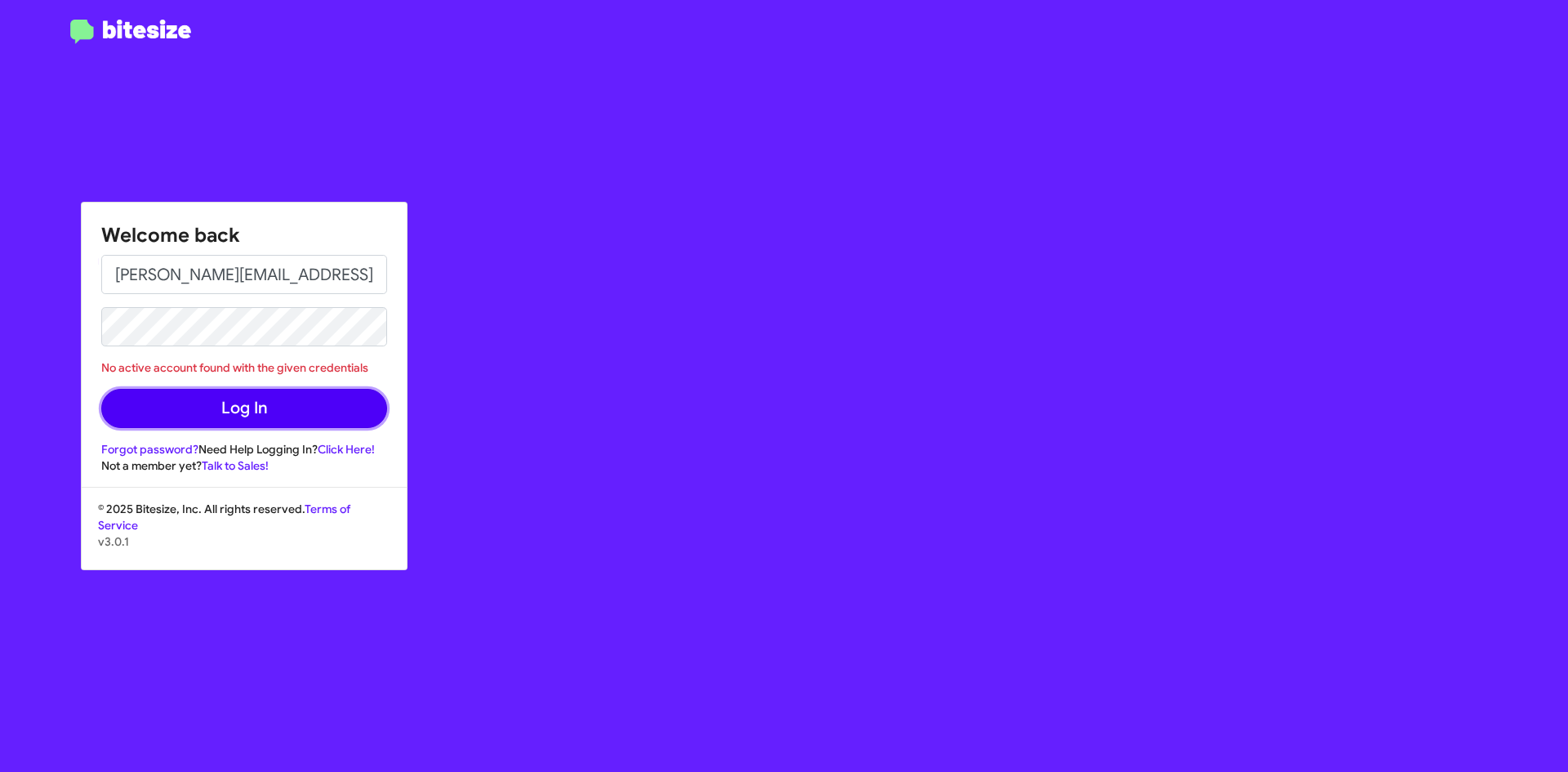
click at [269, 412] on button "Log In" at bounding box center [244, 408] width 286 height 39
